Goal: Task Accomplishment & Management: Use online tool/utility

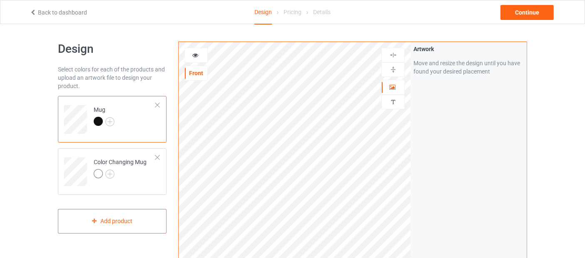
click at [158, 102] on div at bounding box center [157, 105] width 6 height 6
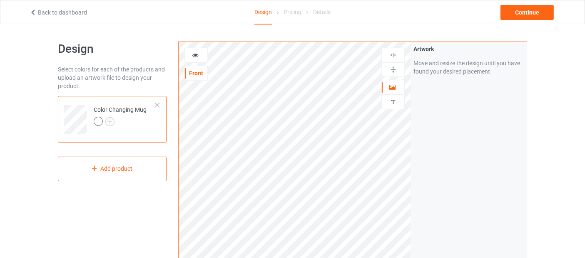
click at [158, 101] on td "Color Changing Mug" at bounding box center [124, 116] width 71 height 35
click at [158, 103] on div at bounding box center [157, 105] width 6 height 6
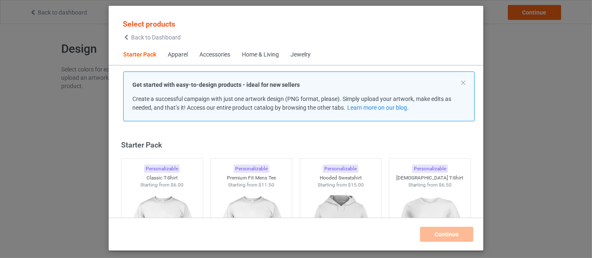
click at [465, 84] on div "Get started with easy-to-design products - ideal for new sellers Create a succe…" at bounding box center [298, 97] width 351 height 50
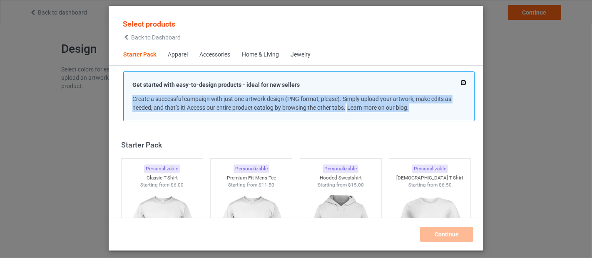
click at [463, 82] on button at bounding box center [463, 83] width 4 height 4
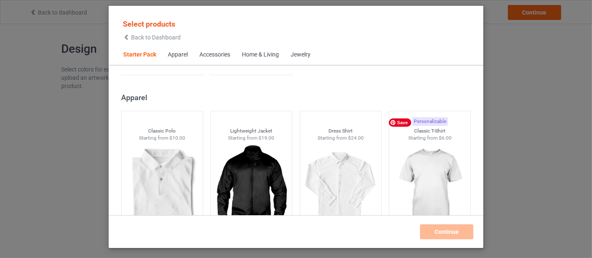
scroll to position [290, 0]
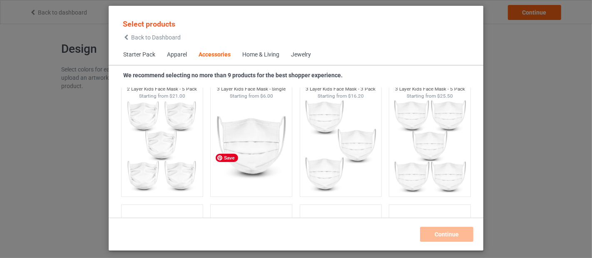
scroll to position [2272, 0]
click at [133, 53] on span "Starter Pack" at bounding box center [139, 55] width 44 height 20
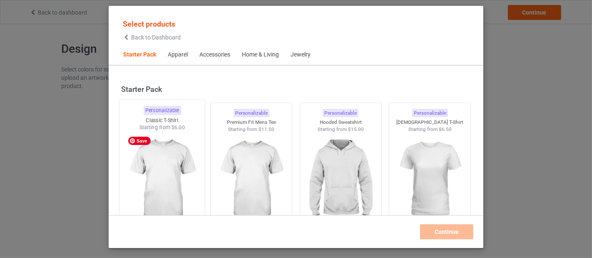
click at [128, 171] on img at bounding box center [162, 180] width 78 height 98
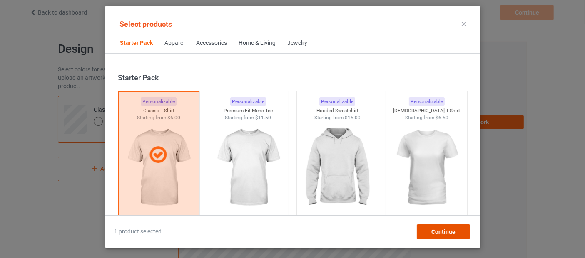
click at [442, 232] on span "Continue" at bounding box center [443, 232] width 24 height 7
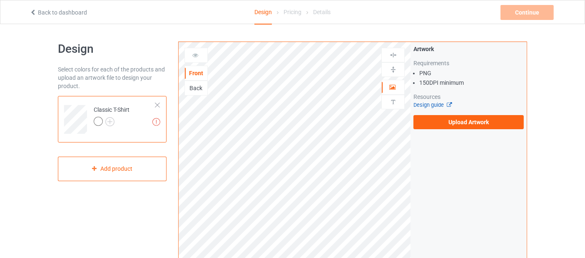
click at [430, 104] on link "Design guide" at bounding box center [432, 105] width 38 height 6
click at [110, 121] on img at bounding box center [109, 121] width 9 height 9
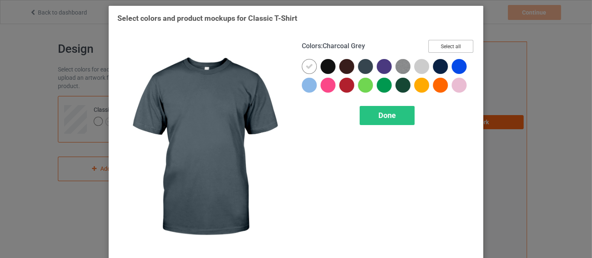
click at [453, 43] on button "Select all" at bounding box center [450, 46] width 45 height 13
click at [453, 44] on button "Reset to Default" at bounding box center [443, 46] width 60 height 13
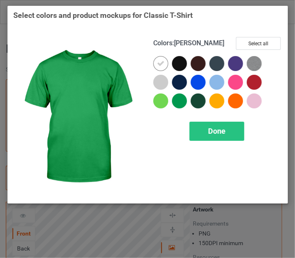
click at [177, 102] on div at bounding box center [179, 101] width 15 height 15
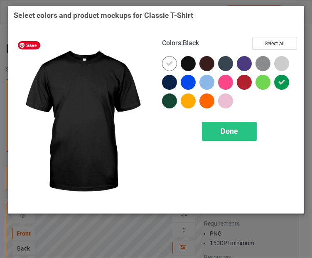
click at [69, 151] on img at bounding box center [82, 122] width 137 height 171
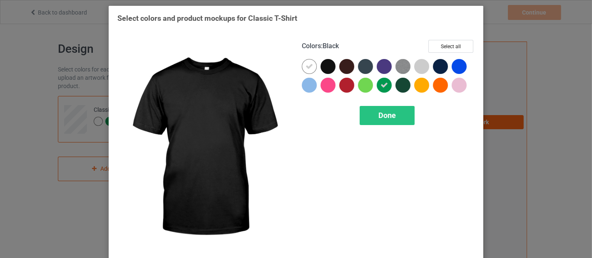
click at [321, 66] on div at bounding box center [327, 66] width 15 height 15
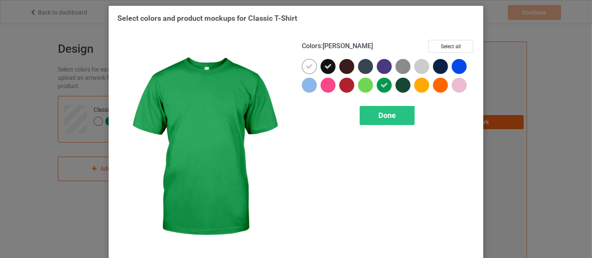
drag, startPoint x: 381, startPoint y: 85, endPoint x: 385, endPoint y: 101, distance: 16.6
click at [381, 85] on icon at bounding box center [383, 85] width 7 height 7
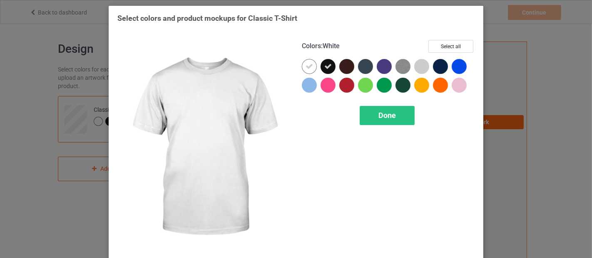
click at [305, 66] on icon at bounding box center [308, 66] width 7 height 7
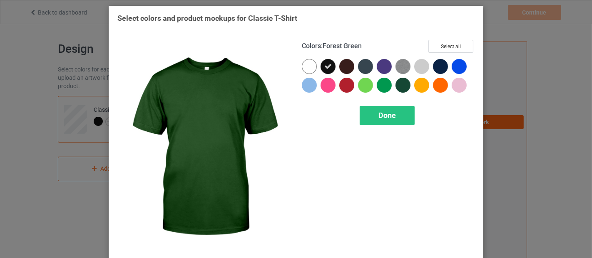
click at [399, 87] on div at bounding box center [402, 85] width 15 height 15
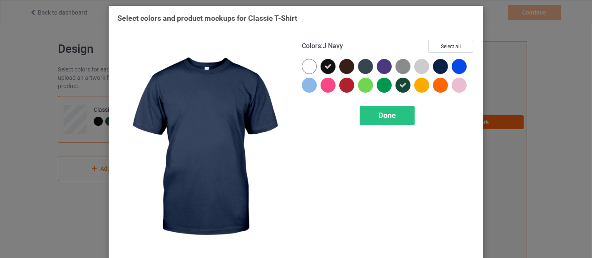
click at [436, 71] on div at bounding box center [440, 66] width 15 height 15
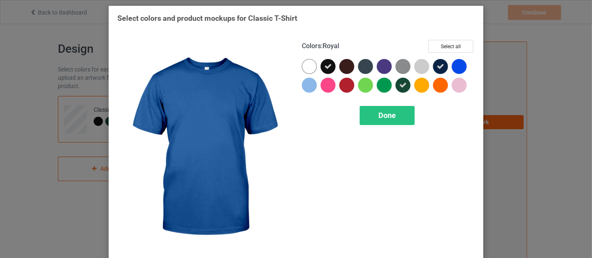
click at [451, 65] on div at bounding box center [458, 66] width 15 height 15
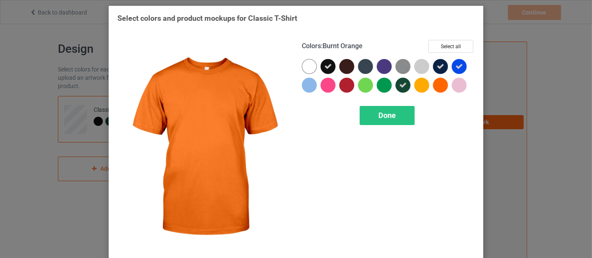
click at [441, 84] on div at bounding box center [440, 85] width 15 height 15
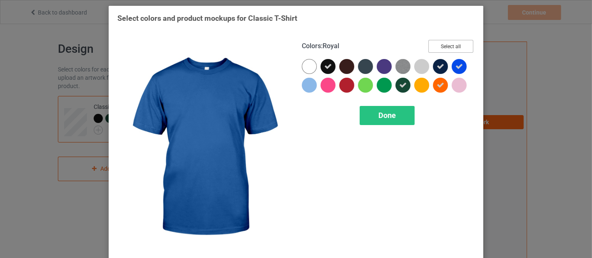
click at [446, 43] on button "Select all" at bounding box center [450, 46] width 45 height 13
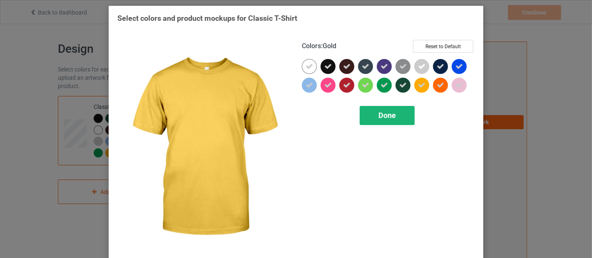
click at [380, 122] on div "Done" at bounding box center [386, 115] width 55 height 19
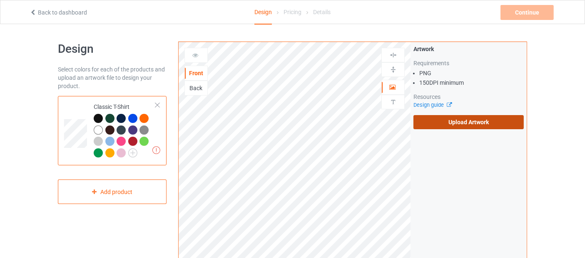
click at [483, 118] on label "Upload Artwork" at bounding box center [468, 122] width 110 height 14
click at [0, 0] on input "Upload Artwork" at bounding box center [0, 0] width 0 height 0
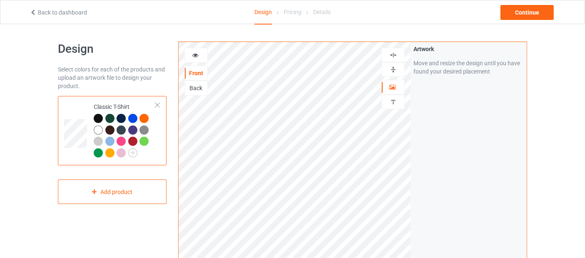
click at [391, 69] on img at bounding box center [393, 70] width 8 height 8
click at [397, 59] on div at bounding box center [392, 55] width 23 height 15
click at [388, 54] on div at bounding box center [392, 55] width 22 height 8
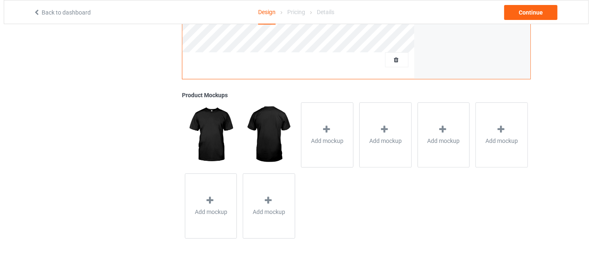
scroll to position [279, 0]
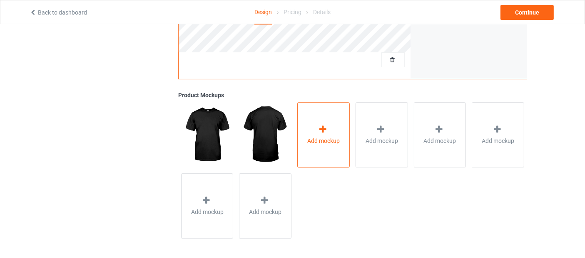
click at [320, 129] on icon at bounding box center [322, 129] width 10 height 9
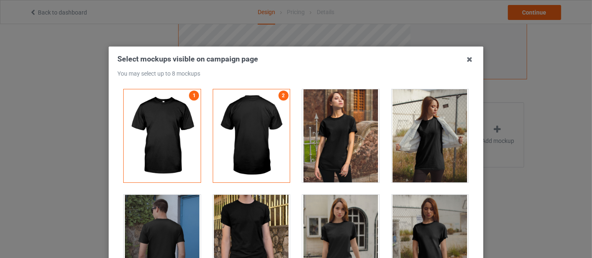
click at [347, 144] on div at bounding box center [340, 135] width 77 height 93
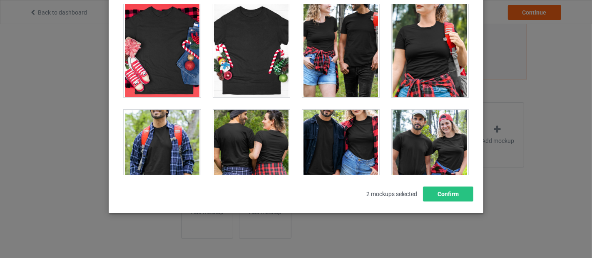
scroll to position [9165, 0]
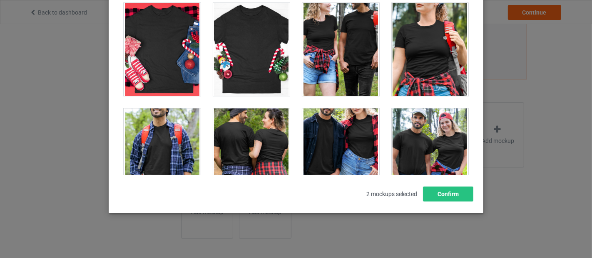
click at [328, 119] on div at bounding box center [340, 155] width 77 height 93
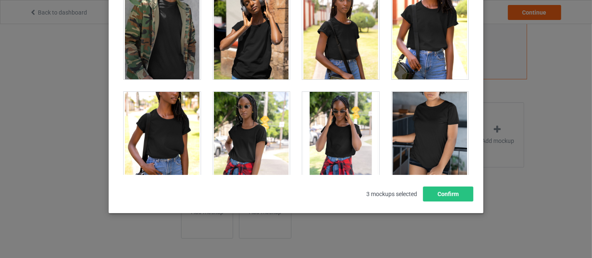
scroll to position [6013, 0]
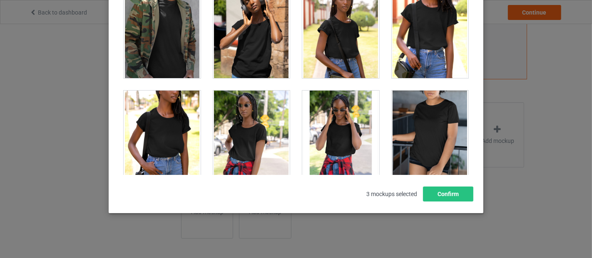
click at [391, 121] on div at bounding box center [429, 137] width 77 height 93
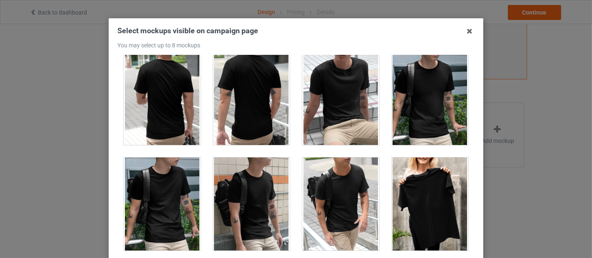
scroll to position [2123, 0]
click at [338, 201] on div at bounding box center [340, 203] width 77 height 93
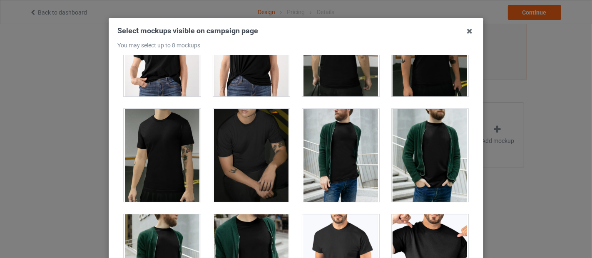
scroll to position [1428, 0]
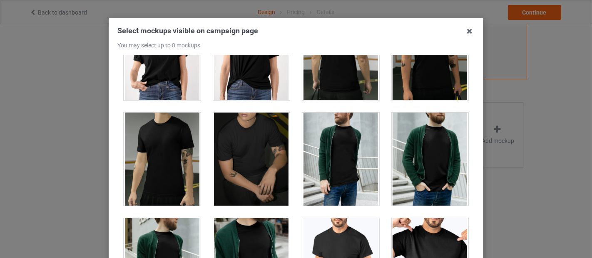
click at [425, 159] on div at bounding box center [429, 159] width 77 height 93
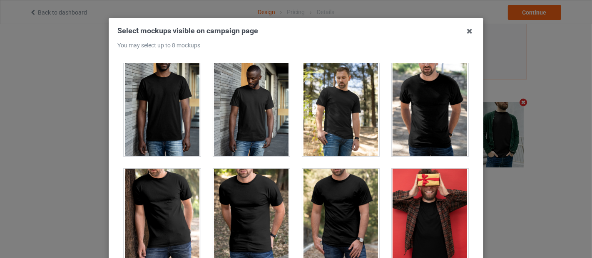
scroll to position [949, 0]
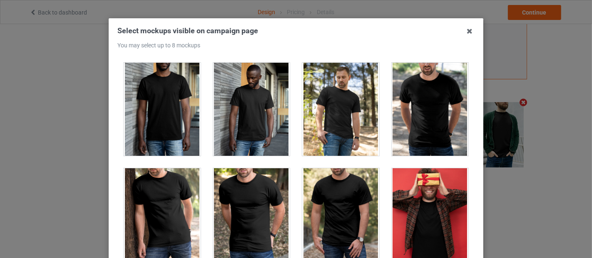
click at [408, 216] on div at bounding box center [429, 214] width 77 height 93
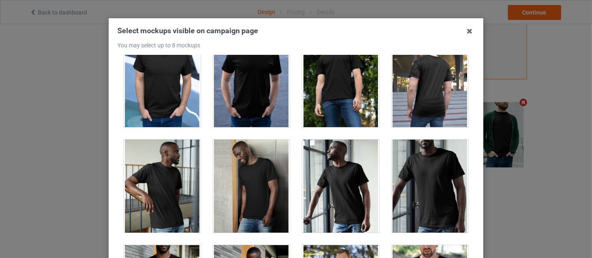
scroll to position [766, 0]
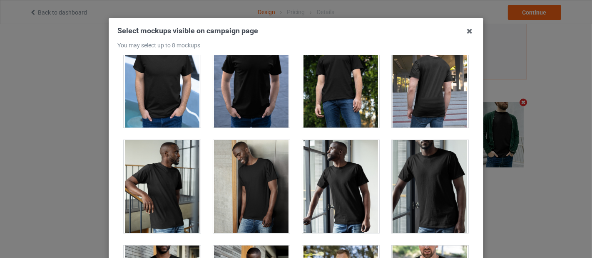
drag, startPoint x: 408, startPoint y: 216, endPoint x: 374, endPoint y: 171, distance: 55.9
click at [374, 171] on div at bounding box center [340, 187] width 89 height 106
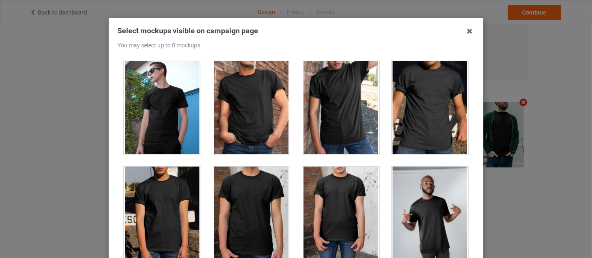
scroll to position [212, 0]
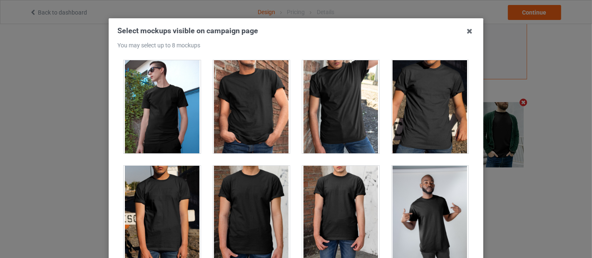
click at [241, 94] on div at bounding box center [251, 106] width 77 height 93
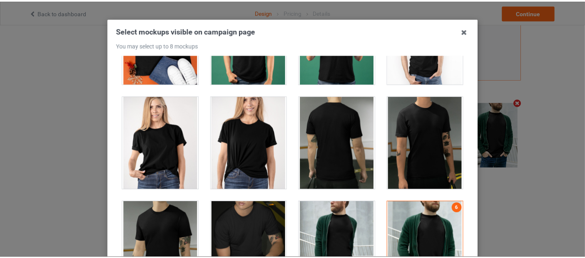
scroll to position [116, 0]
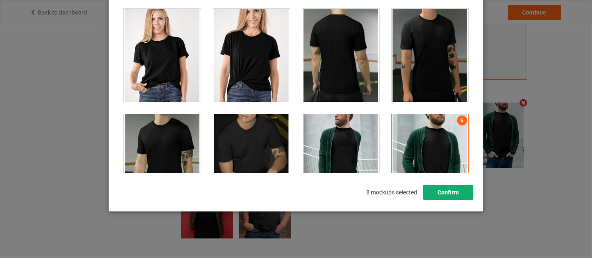
click at [458, 185] on button "Confirm" at bounding box center [448, 192] width 50 height 15
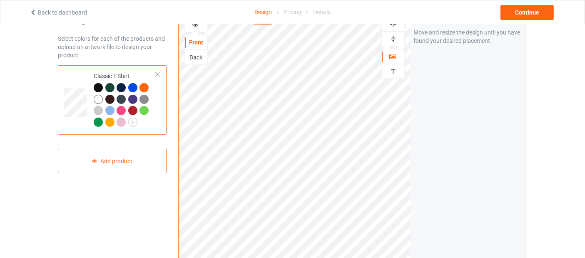
scroll to position [0, 0]
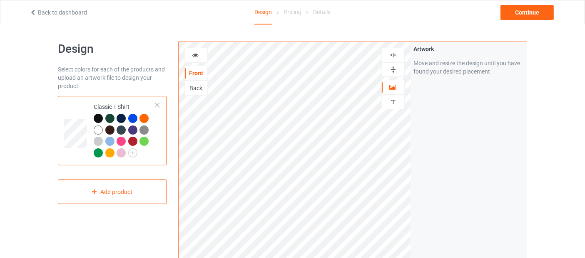
click at [192, 57] on icon at bounding box center [195, 54] width 7 height 6
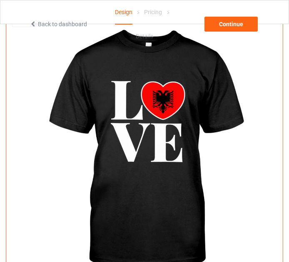
scroll to position [196, 0]
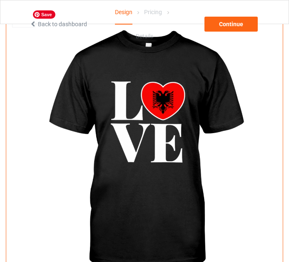
click at [142, 163] on img at bounding box center [145, 152] width 232 height 290
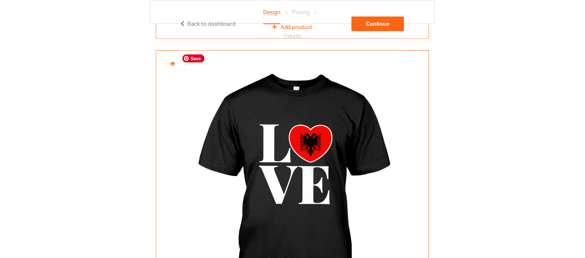
scroll to position [151, 0]
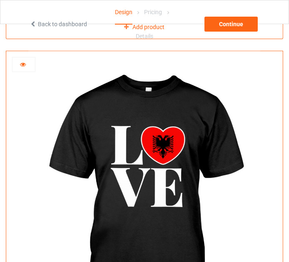
click at [24, 60] on icon at bounding box center [23, 63] width 7 height 6
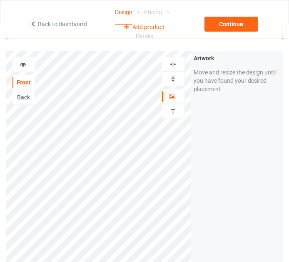
click at [173, 63] on img at bounding box center [173, 64] width 8 height 8
click at [17, 69] on div at bounding box center [23, 64] width 23 height 15
click at [23, 64] on icon at bounding box center [23, 63] width 7 height 6
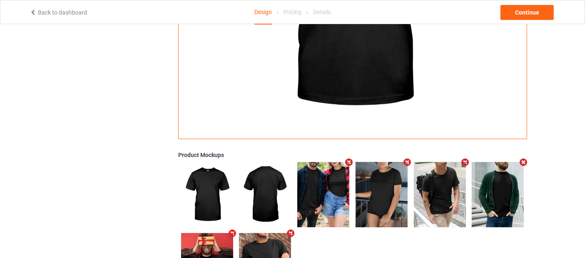
scroll to position [258, 0]
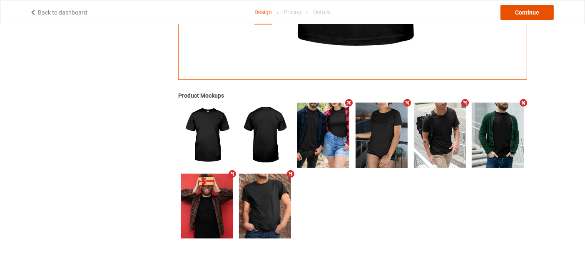
click at [540, 5] on div "Continue" at bounding box center [526, 12] width 53 height 15
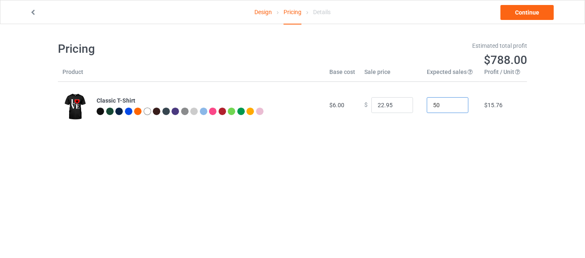
drag, startPoint x: 436, startPoint y: 104, endPoint x: 369, endPoint y: 102, distance: 66.6
click at [369, 102] on tr "Classic T-Shirt $6.00 $ 22.95 50 $15.76" at bounding box center [292, 105] width 469 height 47
click at [391, 105] on input "22.95" at bounding box center [392, 105] width 42 height 16
click at [397, 106] on input "17.95" at bounding box center [392, 105] width 42 height 16
click at [399, 102] on input "18.95" at bounding box center [392, 105] width 42 height 16
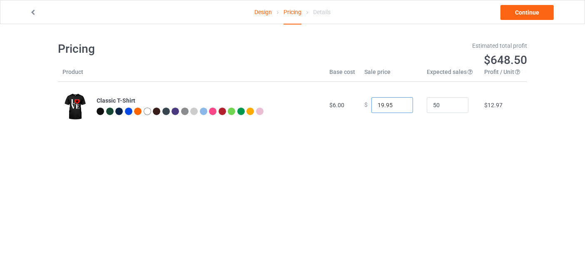
type input "19.95"
click at [399, 102] on input "19.95" at bounding box center [392, 105] width 42 height 16
click at [533, 8] on link "Continue" at bounding box center [526, 12] width 53 height 15
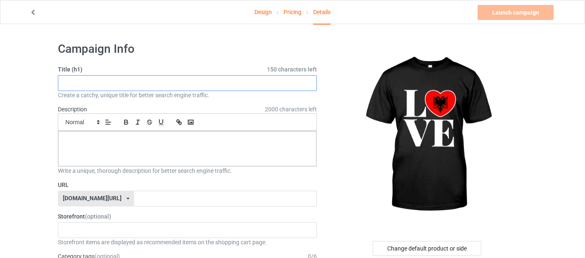
click at [192, 81] on input "text" at bounding box center [187, 83] width 259 height 16
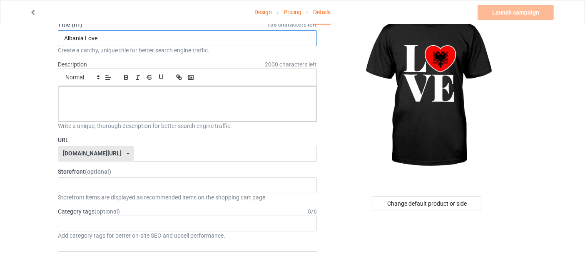
scroll to position [46, 0]
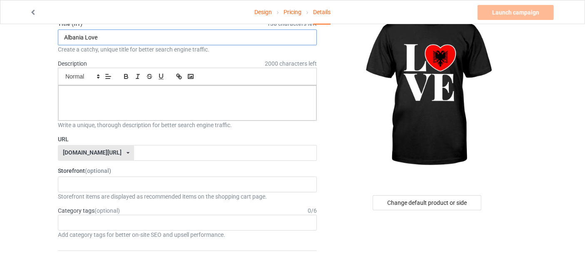
type input "Albania Love"
click at [156, 95] on p at bounding box center [187, 95] width 245 height 8
click at [147, 153] on input "text" at bounding box center [225, 153] width 182 height 16
type input "albania-love"
click at [94, 147] on div "[DOMAIN_NAME][URL] [DOMAIN_NAME][URL] 587d0d41cee36fd012c64a69" at bounding box center [96, 153] width 76 height 16
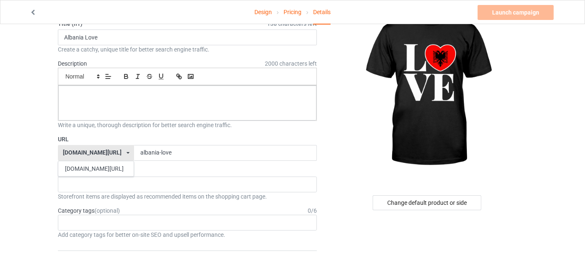
click at [94, 147] on div "[DOMAIN_NAME][URL] [DOMAIN_NAME][URL] 587d0d41cee36fd012c64a69" at bounding box center [96, 153] width 76 height 16
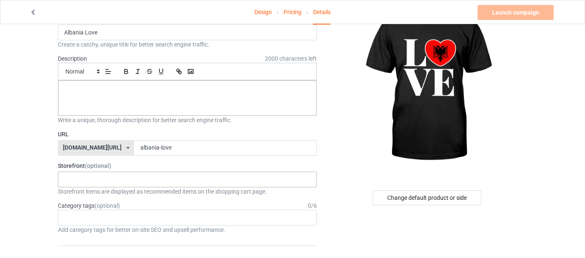
scroll to position [51, 0]
click at [227, 181] on div "Artworkboutique 6564cd68a944e0002f515d33" at bounding box center [187, 179] width 259 height 16
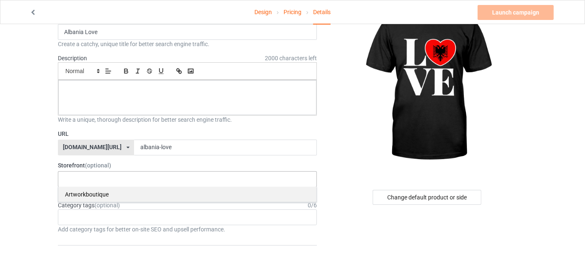
click at [220, 196] on div "Artworkboutique" at bounding box center [187, 194] width 258 height 15
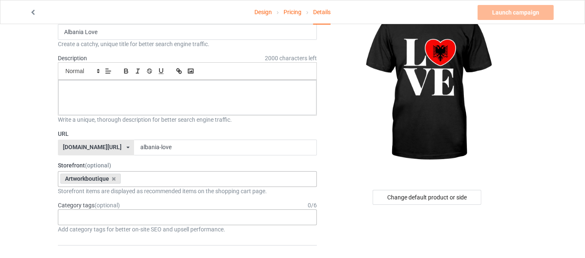
click at [217, 221] on div "Age > [DEMOGRAPHIC_DATA] > 1 Age > [DEMOGRAPHIC_DATA] Months > 1 Month Age > [D…" at bounding box center [187, 218] width 259 height 16
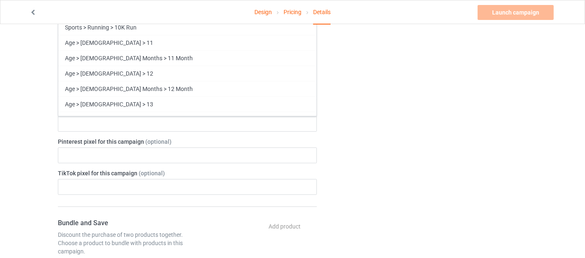
scroll to position [261, 0]
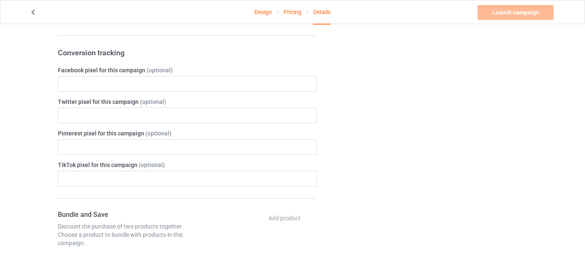
click at [347, 157] on div "Change default product or side" at bounding box center [427, 194] width 210 height 839
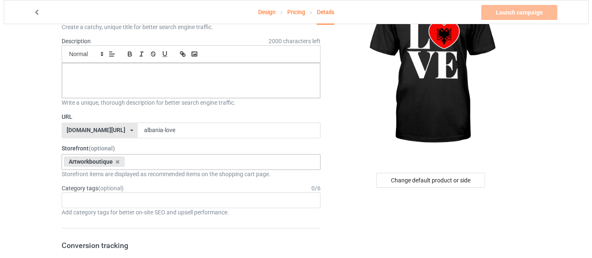
scroll to position [64, 0]
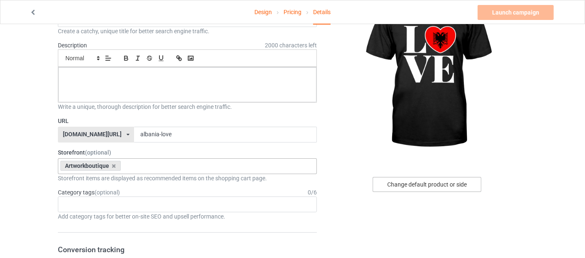
click at [454, 185] on div "Change default product or side" at bounding box center [426, 184] width 109 height 15
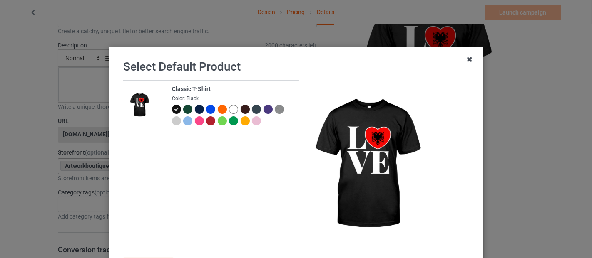
click at [467, 62] on icon at bounding box center [469, 59] width 13 height 13
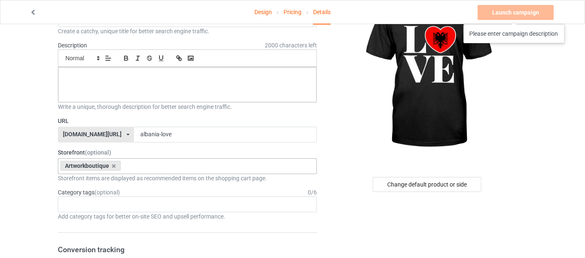
click at [514, 16] on div "Launch campaign Please enter campaign description" at bounding box center [516, 12] width 78 height 15
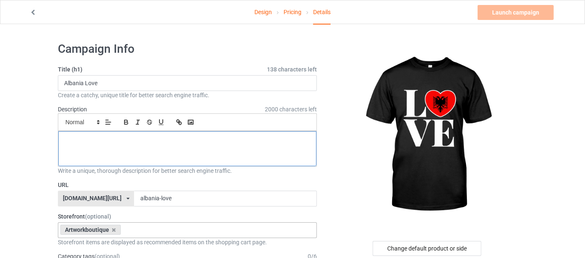
click at [261, 148] on div at bounding box center [187, 148] width 258 height 35
click at [179, 88] on input "Albania Love" at bounding box center [187, 83] width 259 height 16
click at [165, 156] on div at bounding box center [187, 148] width 258 height 35
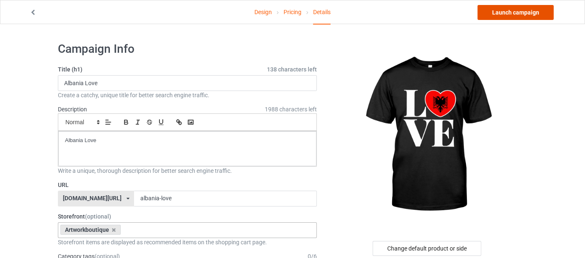
click at [525, 10] on link "Launch campaign" at bounding box center [515, 12] width 76 height 15
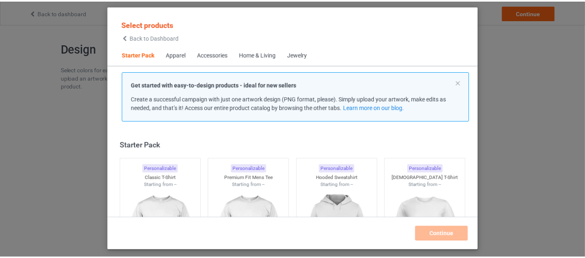
scroll to position [10, 0]
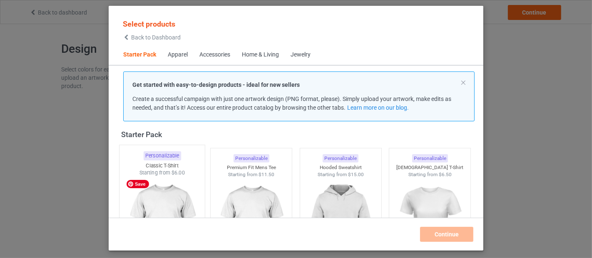
click at [168, 198] on img at bounding box center [162, 226] width 78 height 98
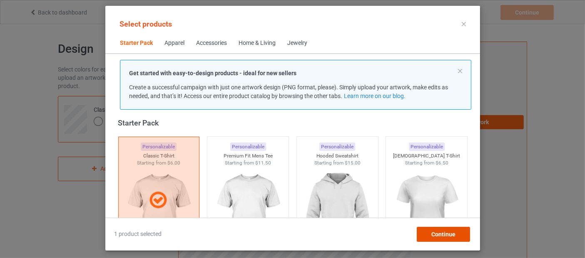
click at [443, 233] on span "Continue" at bounding box center [443, 234] width 24 height 7
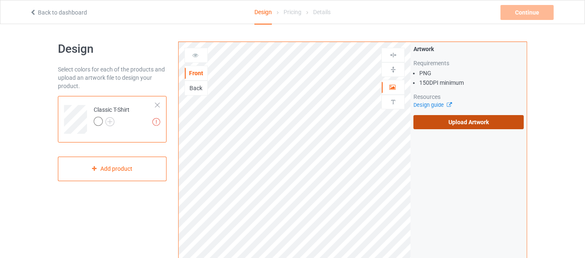
click at [467, 121] on label "Upload Artwork" at bounding box center [468, 122] width 110 height 14
click at [0, 0] on input "Upload Artwork" at bounding box center [0, 0] width 0 height 0
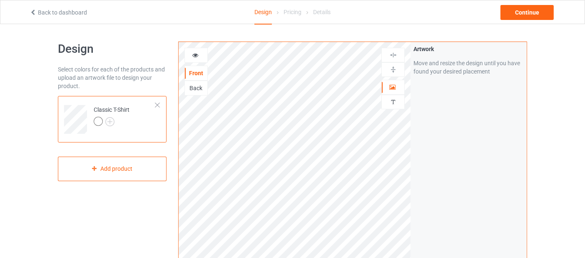
drag, startPoint x: 69, startPoint y: 22, endPoint x: 67, endPoint y: 16, distance: 5.8
click at [67, 16] on div "Back to dashboard Design Pricing Details Continue" at bounding box center [292, 11] width 537 height 23
click at [67, 9] on link "Back to dashboard" at bounding box center [58, 12] width 57 height 7
click at [67, 10] on link "Back to dashboard" at bounding box center [58, 12] width 57 height 7
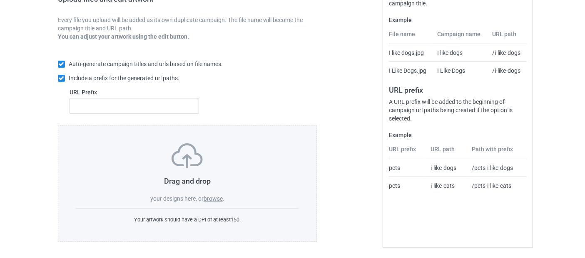
scroll to position [145, 0]
click at [178, 177] on h3 "Drag and drop" at bounding box center [187, 182] width 223 height 10
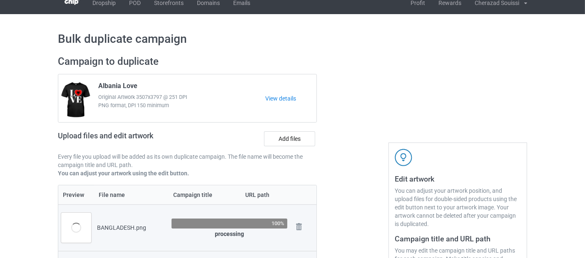
scroll to position [8, 0]
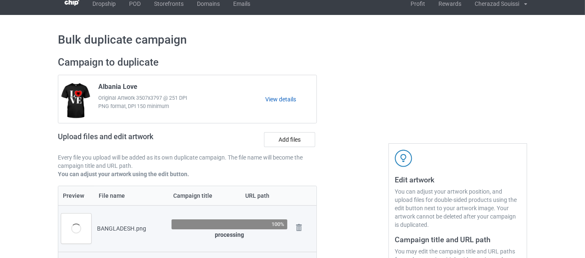
click at [277, 99] on link "View details" at bounding box center [290, 99] width 51 height 8
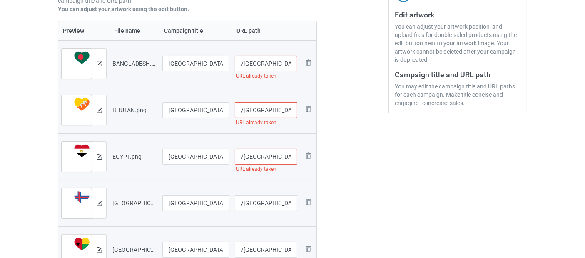
scroll to position [156, 0]
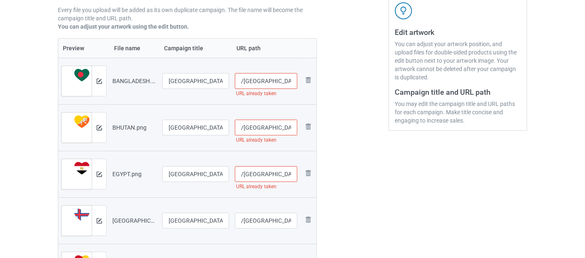
click at [286, 82] on input "/bangladesh" at bounding box center [266, 81] width 63 height 16
type input "/bangladesh2"
click at [280, 132] on input "/bhutan" at bounding box center [266, 128] width 63 height 16
type input "/bhutan2"
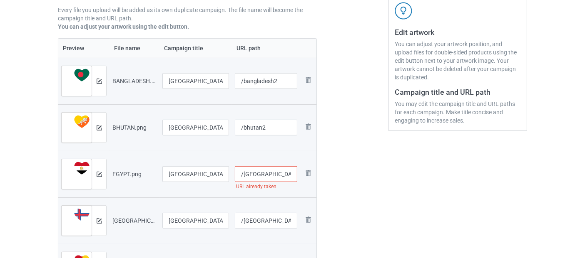
click at [280, 178] on input "/egypt" at bounding box center [266, 174] width 63 height 16
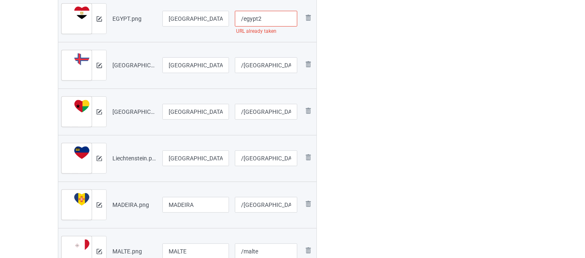
scroll to position [312, 0]
type input "/egypt2"
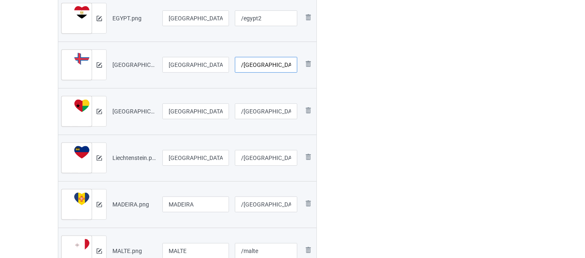
click at [291, 64] on input "/faroe-islands" at bounding box center [266, 65] width 63 height 16
type input "/faroe-islands2"
click at [286, 114] on input "/guinea-bissau" at bounding box center [266, 112] width 63 height 16
click at [282, 156] on input "/liechtenstein" at bounding box center [266, 158] width 63 height 16
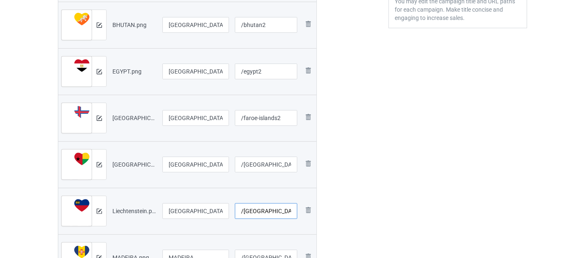
scroll to position [253, 0]
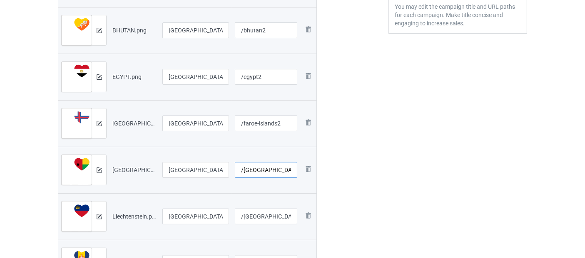
click at [282, 171] on input "/guinea-bissau2" at bounding box center [266, 170] width 63 height 16
type input "/guinea-bissau"
click at [284, 121] on input "/faroe-islands2" at bounding box center [266, 124] width 63 height 16
type input "/faroe-islands"
click at [281, 74] on input "/egypt2" at bounding box center [266, 77] width 63 height 16
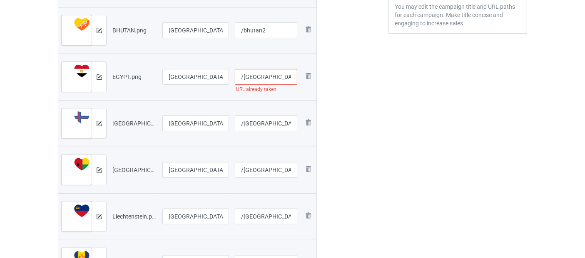
type input "/egypt2"
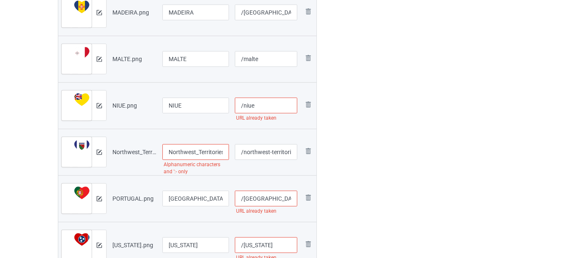
scroll to position [504, 0]
click at [196, 151] on input "Northwest_Territories_Canada" at bounding box center [195, 152] width 67 height 16
click at [201, 152] on input "Northwest Territories_Canada" at bounding box center [195, 152] width 67 height 16
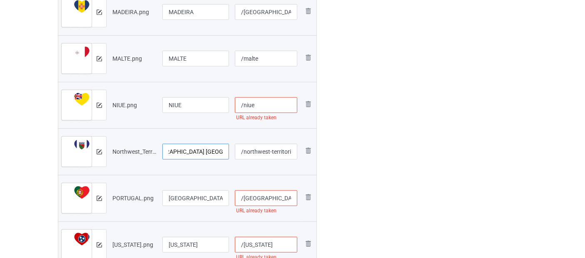
type input "Northwest Territories Canada"
click at [262, 106] on input "/niue" at bounding box center [266, 105] width 63 height 16
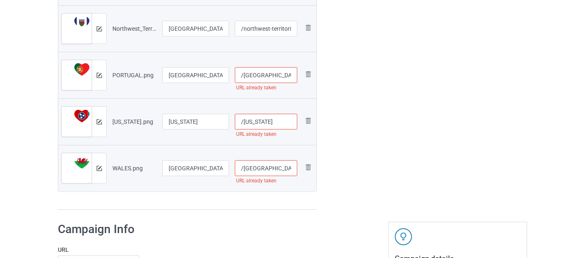
scroll to position [620, 0]
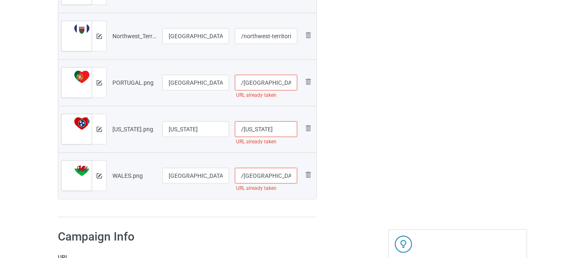
type input "/niue2"
click at [275, 81] on input "/portugal" at bounding box center [266, 83] width 63 height 16
type input "/portugal2"
click at [275, 132] on input "/tennessee" at bounding box center [266, 129] width 63 height 16
type input "/tennesseeus"
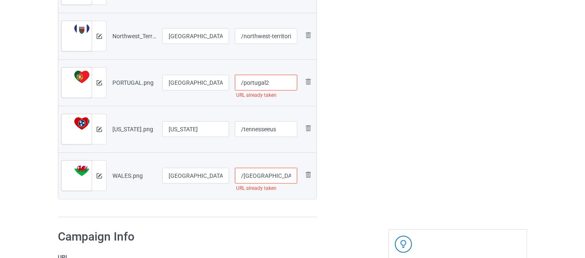
click at [267, 180] on input "/wales" at bounding box center [266, 176] width 63 height 16
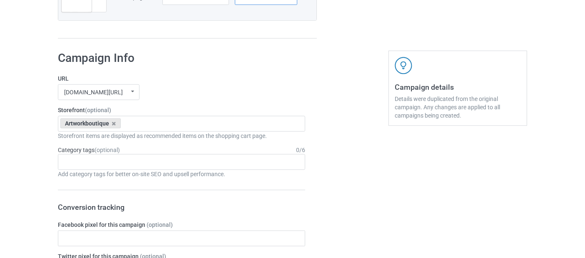
scroll to position [785, 0]
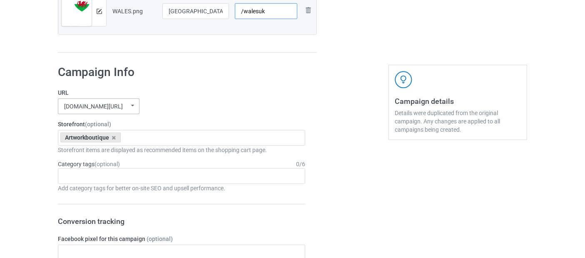
type input "/walesuk"
click at [133, 109] on icon at bounding box center [132, 106] width 11 height 14
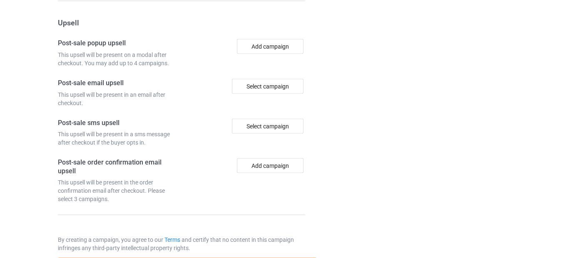
scroll to position [1357, 0]
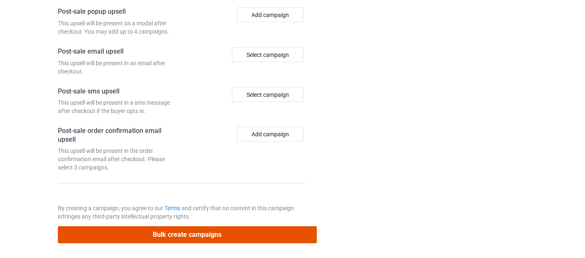
click at [139, 229] on button "Bulk create campaigns" at bounding box center [187, 235] width 259 height 17
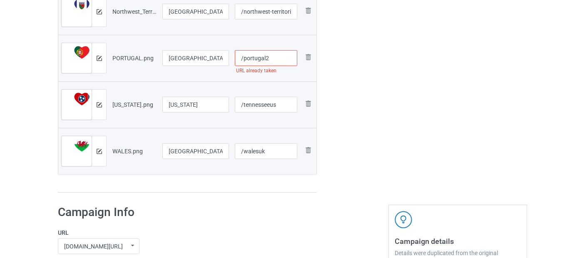
scroll to position [672, 0]
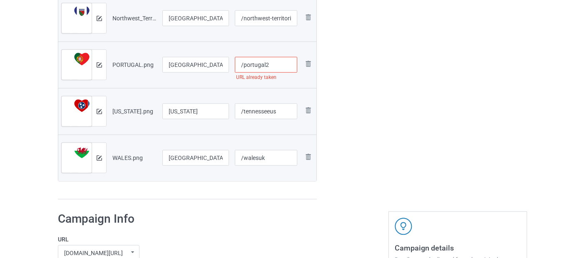
click at [282, 59] on input "/portugal2" at bounding box center [266, 65] width 63 height 16
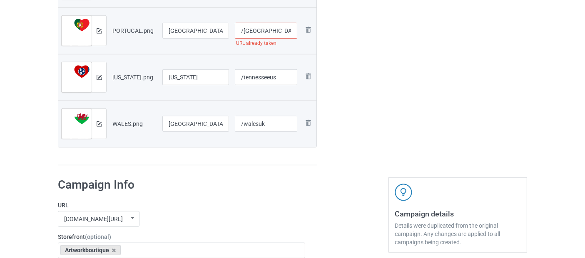
scroll to position [638, 0]
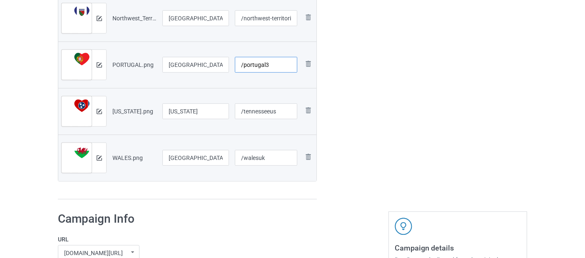
type input "/portugal3"
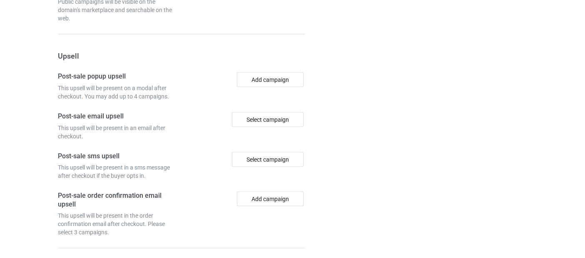
scroll to position [1357, 0]
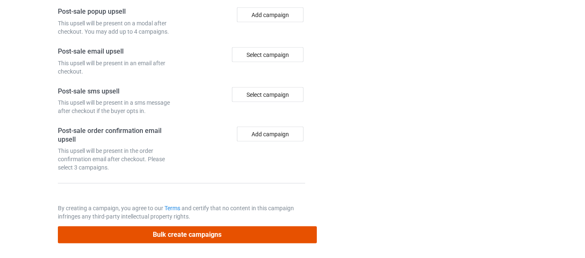
click at [195, 233] on button "Bulk create campaigns" at bounding box center [187, 235] width 259 height 17
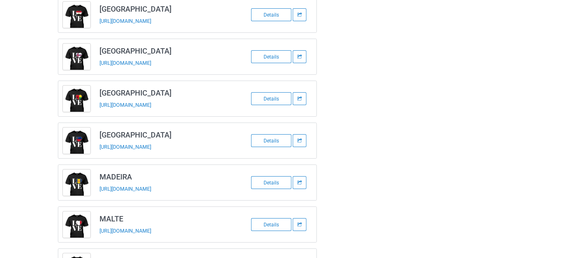
scroll to position [0, 0]
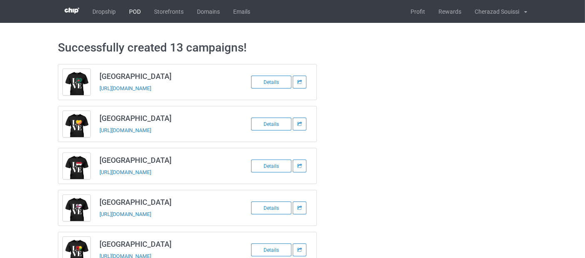
click at [133, 9] on link "POD" at bounding box center [134, 11] width 25 height 23
